Goal: Task Accomplishment & Management: Manage account settings

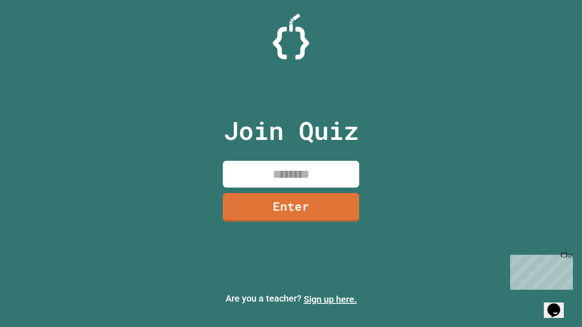
click at [330, 299] on link "Sign up here." at bounding box center [330, 299] width 53 height 11
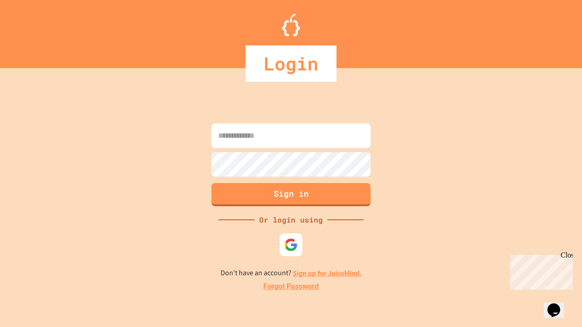
click at [291, 287] on link "Forgot Password" at bounding box center [290, 286] width 55 height 11
